Goal: Task Accomplishment & Management: Use online tool/utility

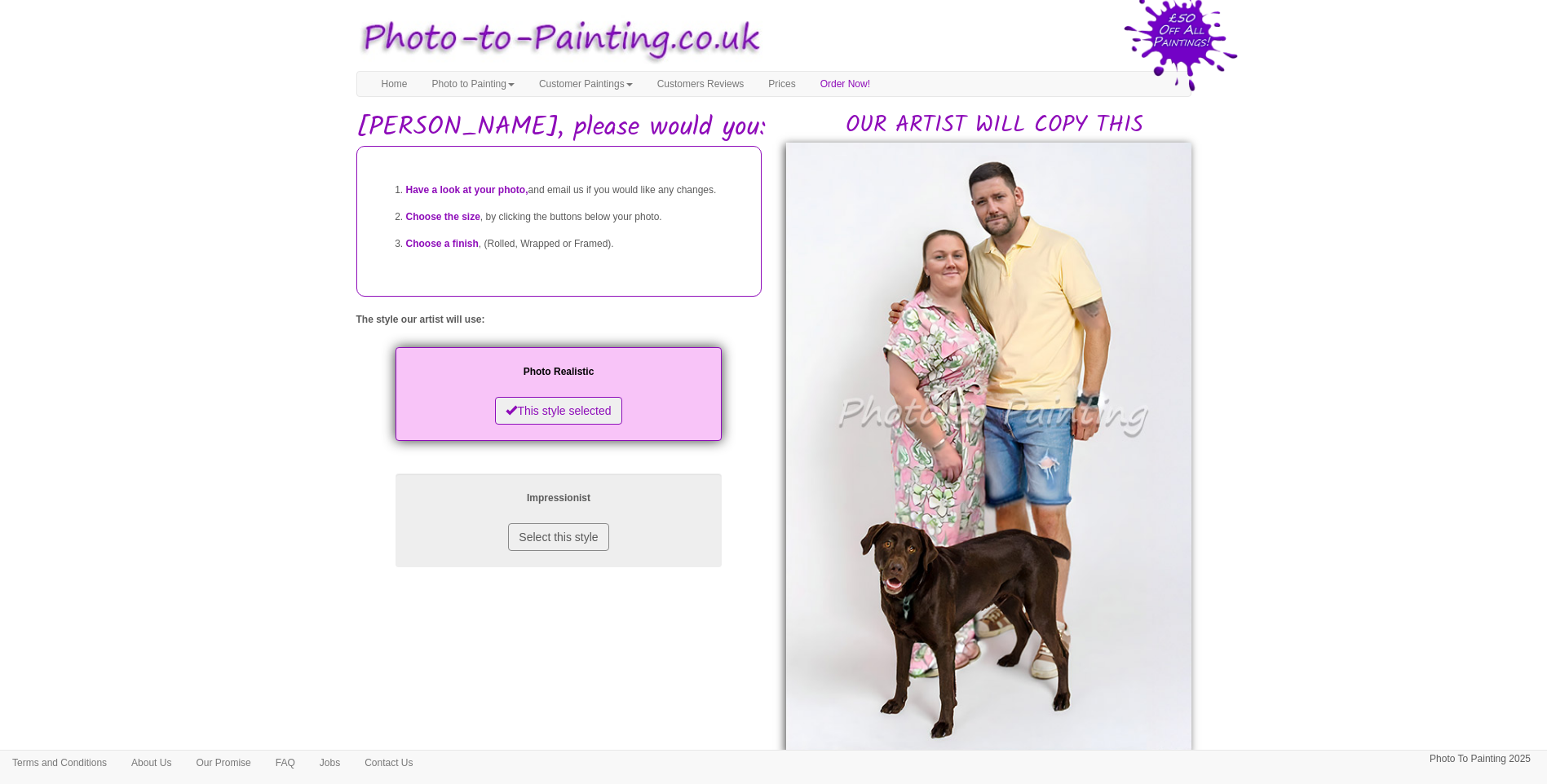
click at [172, 459] on body "Your painting - risk free Toggle navigation Menu Home Photo to Painting Photo t…" at bounding box center [774, 735] width 1547 height 1453
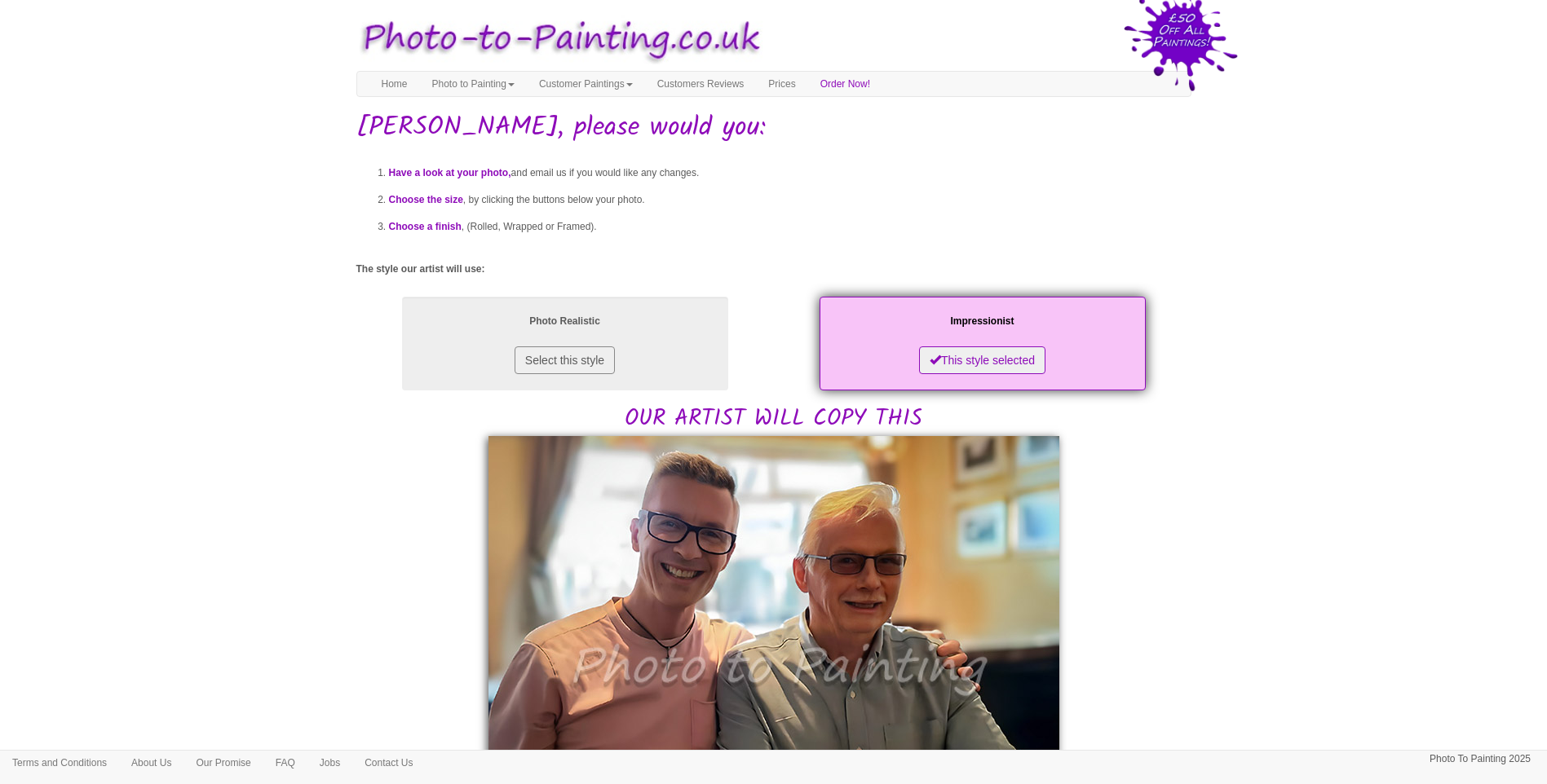
click at [1284, 501] on body "Your painting - risk free Toggle navigation Menu Home Photo to Painting Photo t…" at bounding box center [774, 783] width 1547 height 1550
drag, startPoint x: 1456, startPoint y: 164, endPoint x: 1437, endPoint y: 156, distance: 20.6
click at [1456, 164] on body "Your painting - risk free Toggle navigation Menu Home Photo to Painting Photo t…" at bounding box center [774, 783] width 1547 height 1550
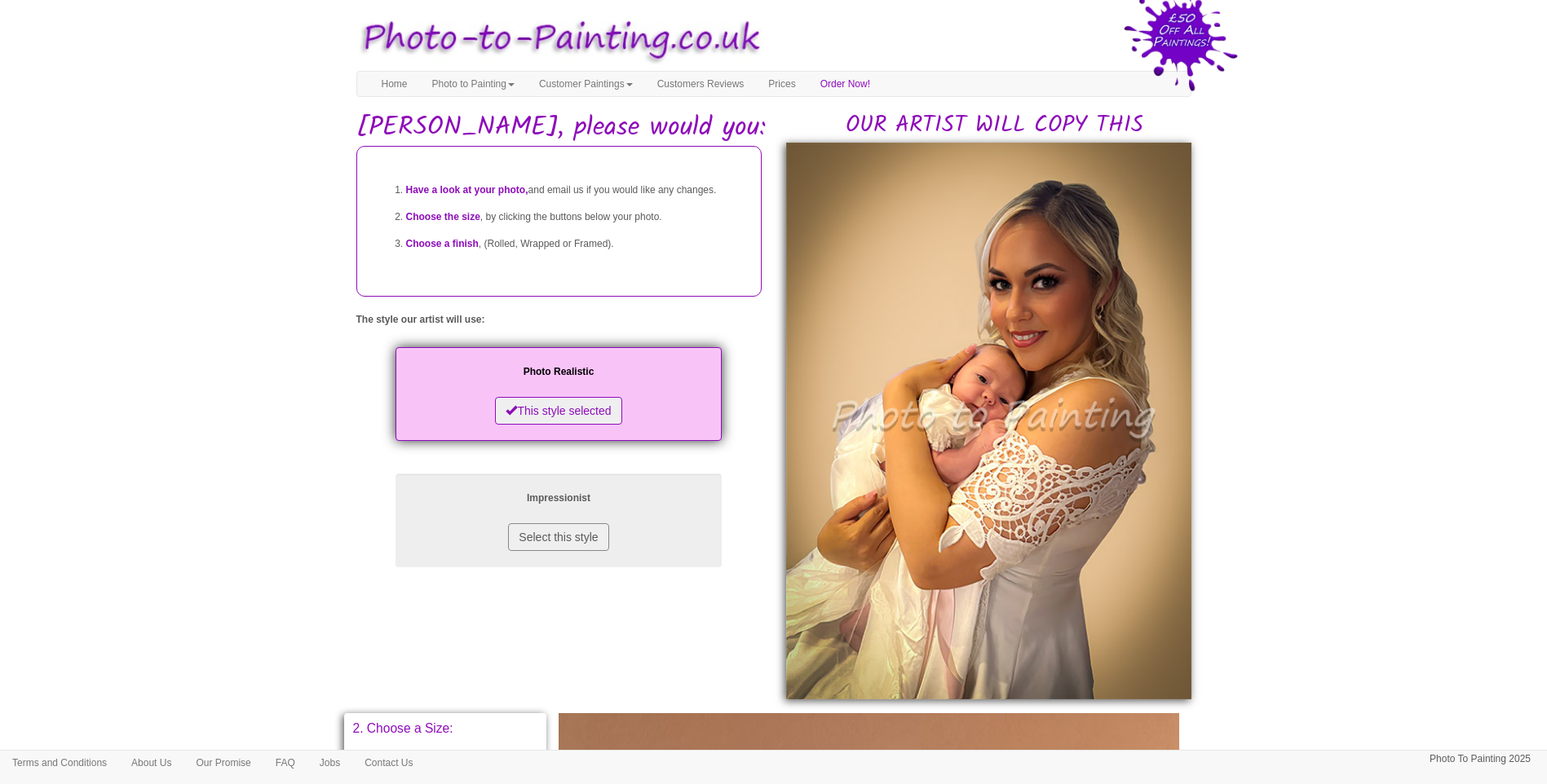
click at [1331, 548] on body "Your painting - risk free Toggle navigation Menu Home Photo to Painting Photo t…" at bounding box center [774, 709] width 1547 height 1400
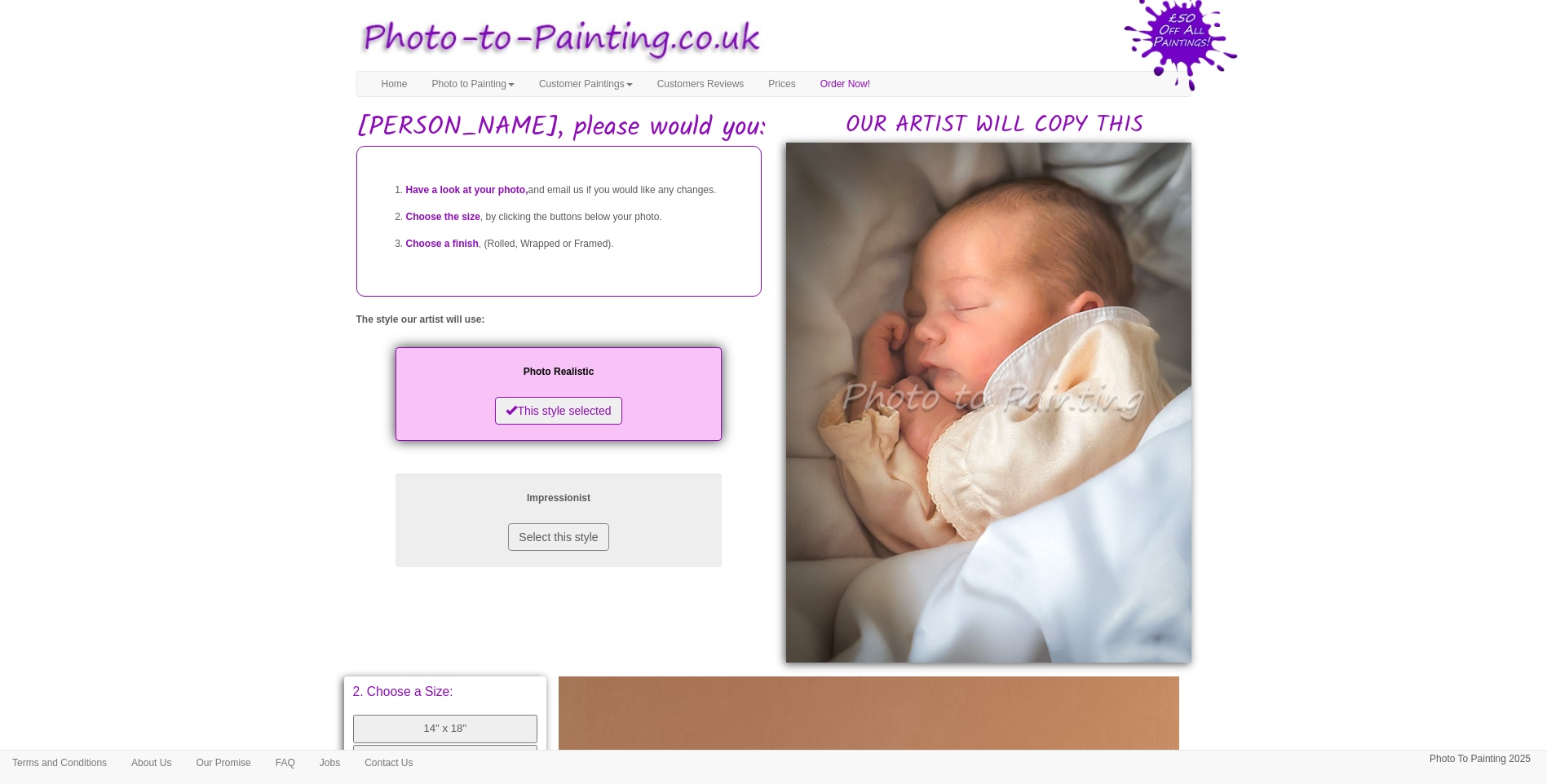
drag, startPoint x: 1287, startPoint y: 531, endPoint x: 1263, endPoint y: 544, distance: 27.3
click at [1287, 531] on body "Your painting - risk free Toggle navigation Menu Home Photo to Painting Photo t…" at bounding box center [774, 689] width 1547 height 1363
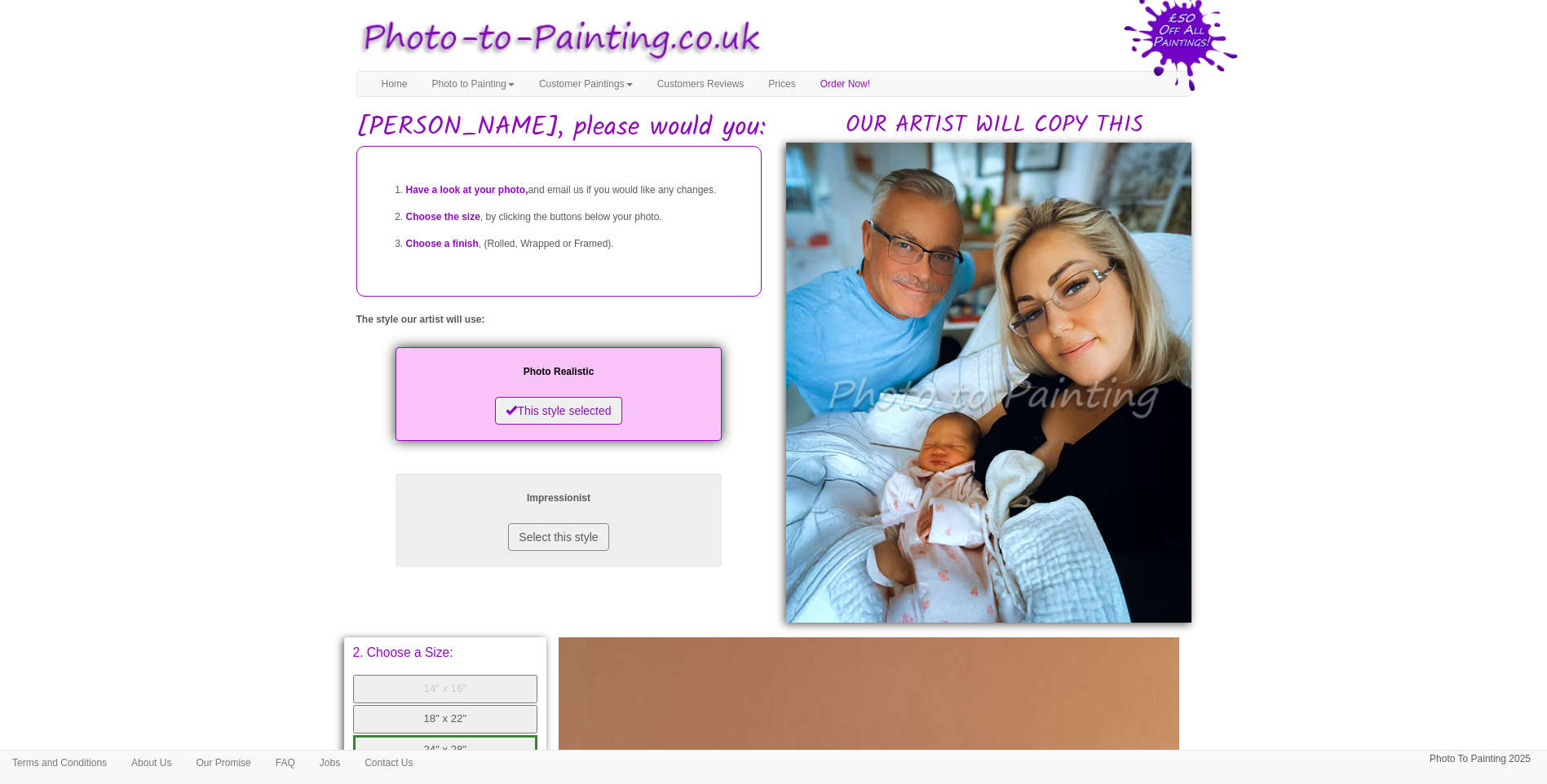
click at [1315, 465] on body "Your painting - risk free Toggle navigation Menu Home Photo to Painting Photo t…" at bounding box center [774, 670] width 1547 height 1323
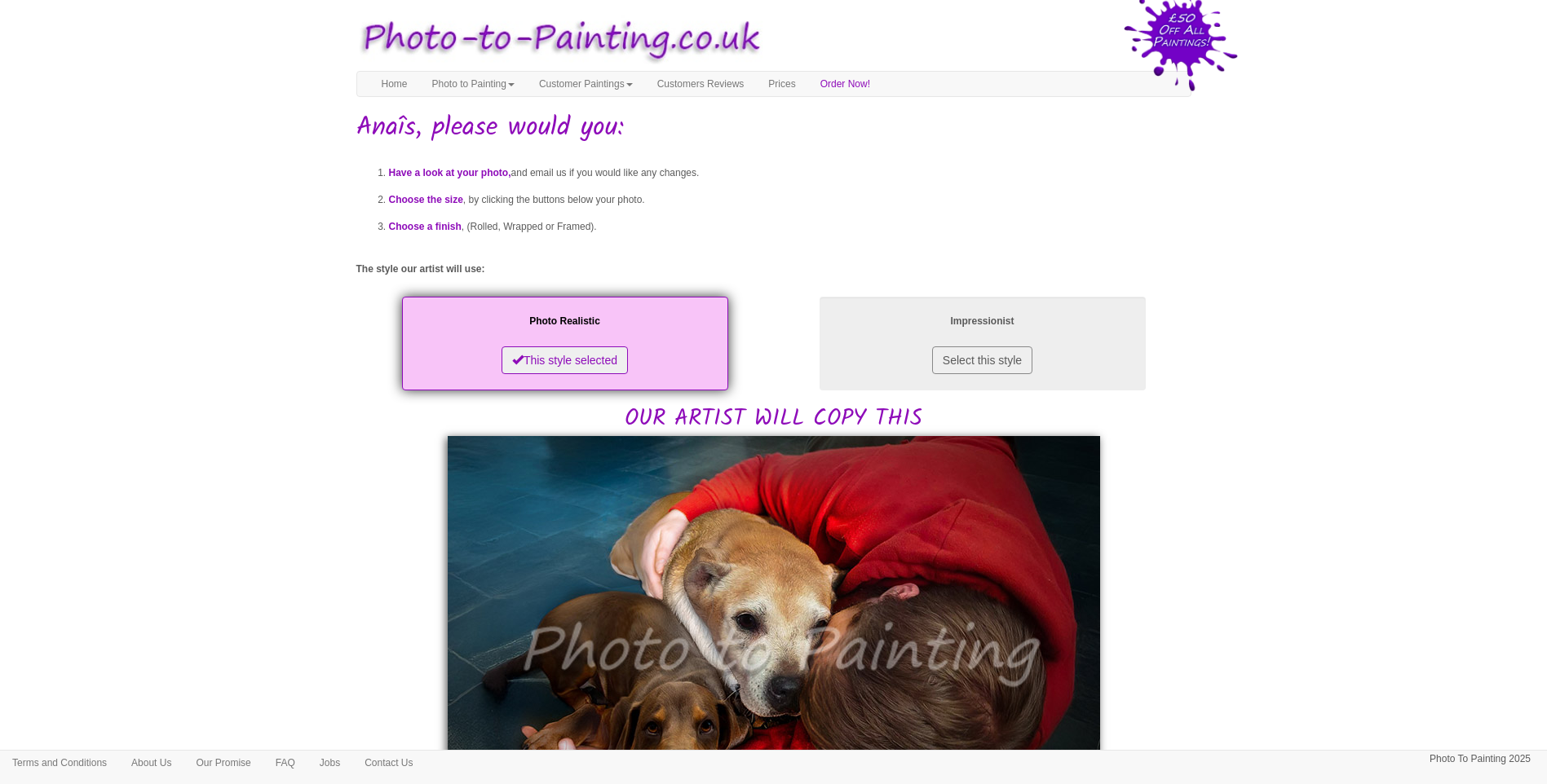
click at [1292, 660] on body "Your painting - risk free Toggle navigation Menu Home Photo to Painting Photo t…" at bounding box center [774, 784] width 1547 height 1551
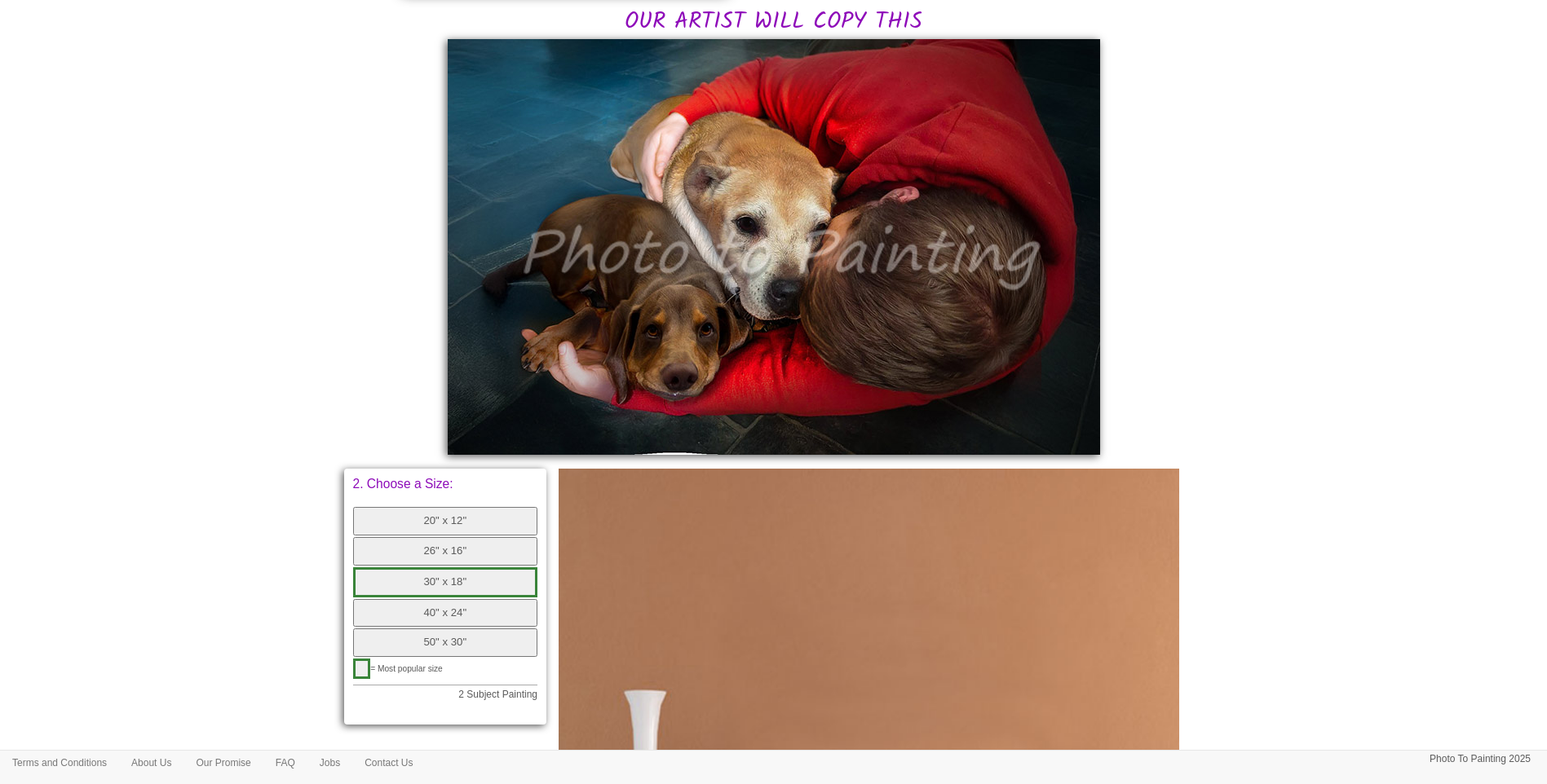
scroll to position [543, 0]
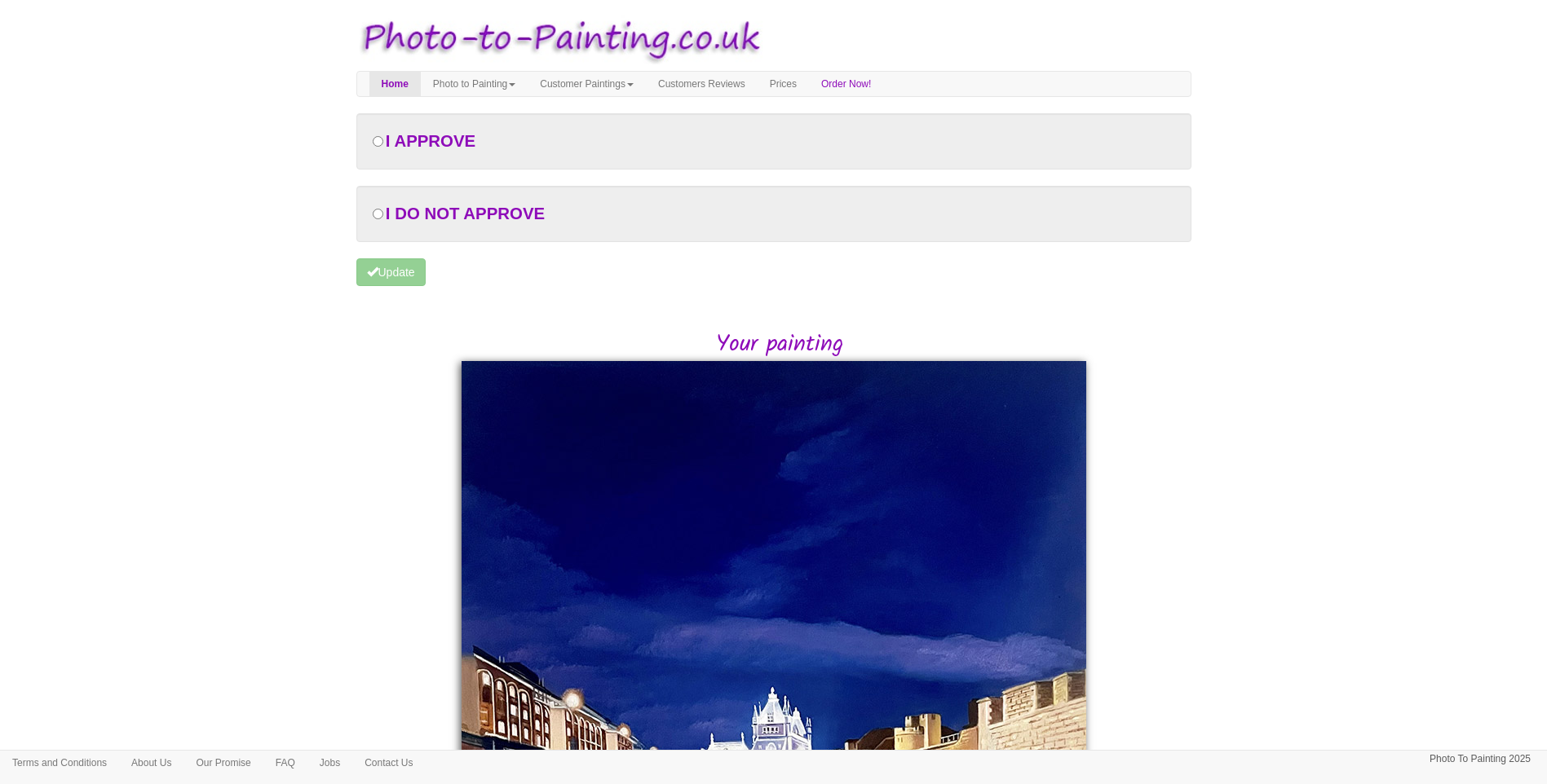
click at [1249, 439] on body "Your painting - risk free Toggle navigation Menu Home Photo to Painting Photo t…" at bounding box center [774, 643] width 1547 height 1269
click at [1294, 434] on body "Your painting - risk free Toggle navigation Menu Home Photo to Painting Photo t…" at bounding box center [774, 643] width 1547 height 1269
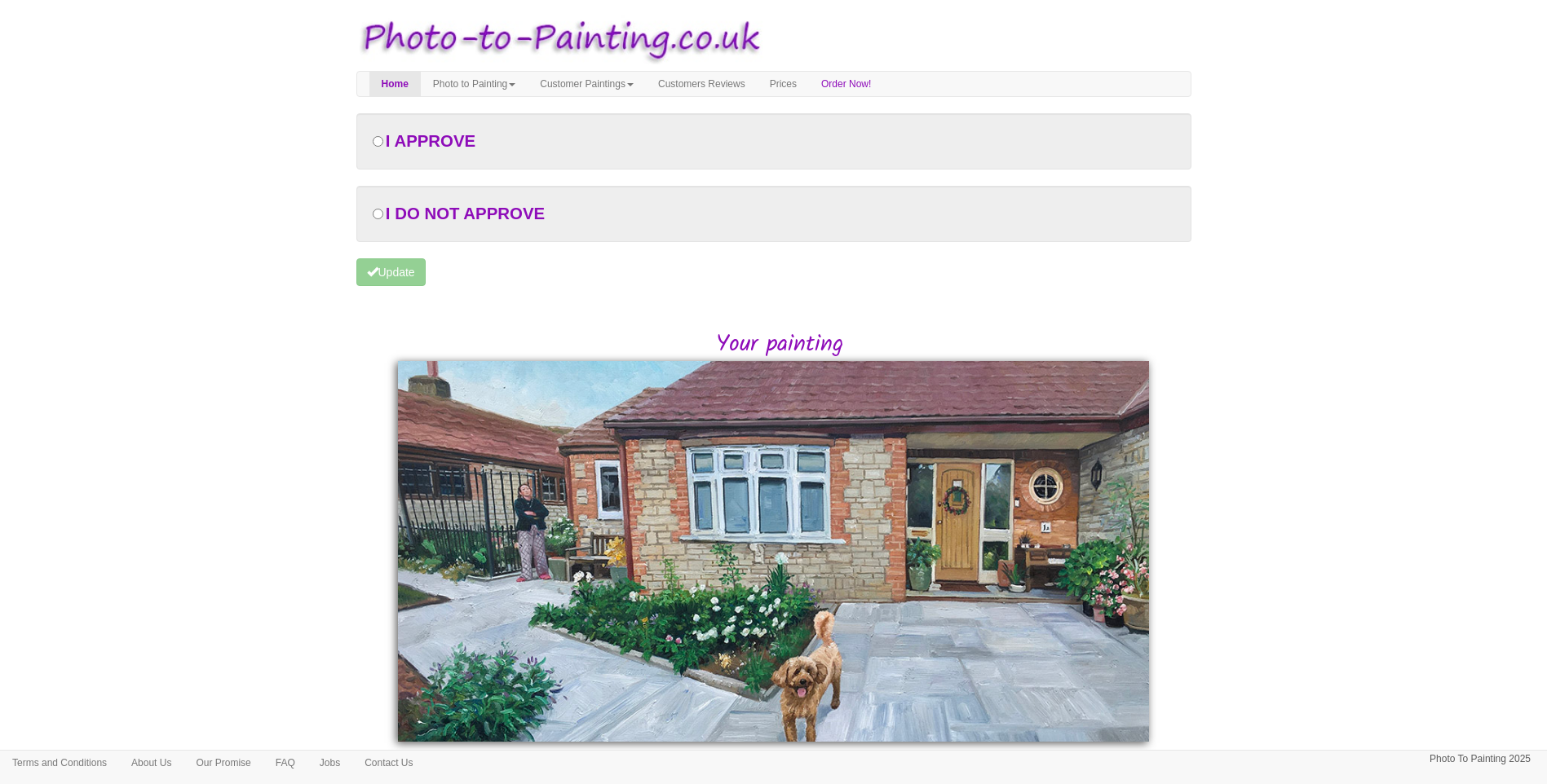
click at [1393, 506] on body "Your painting - risk free Toggle navigation Menu Home Photo to Painting Photo t…" at bounding box center [774, 426] width 1547 height 835
